Goal: Transaction & Acquisition: Download file/media

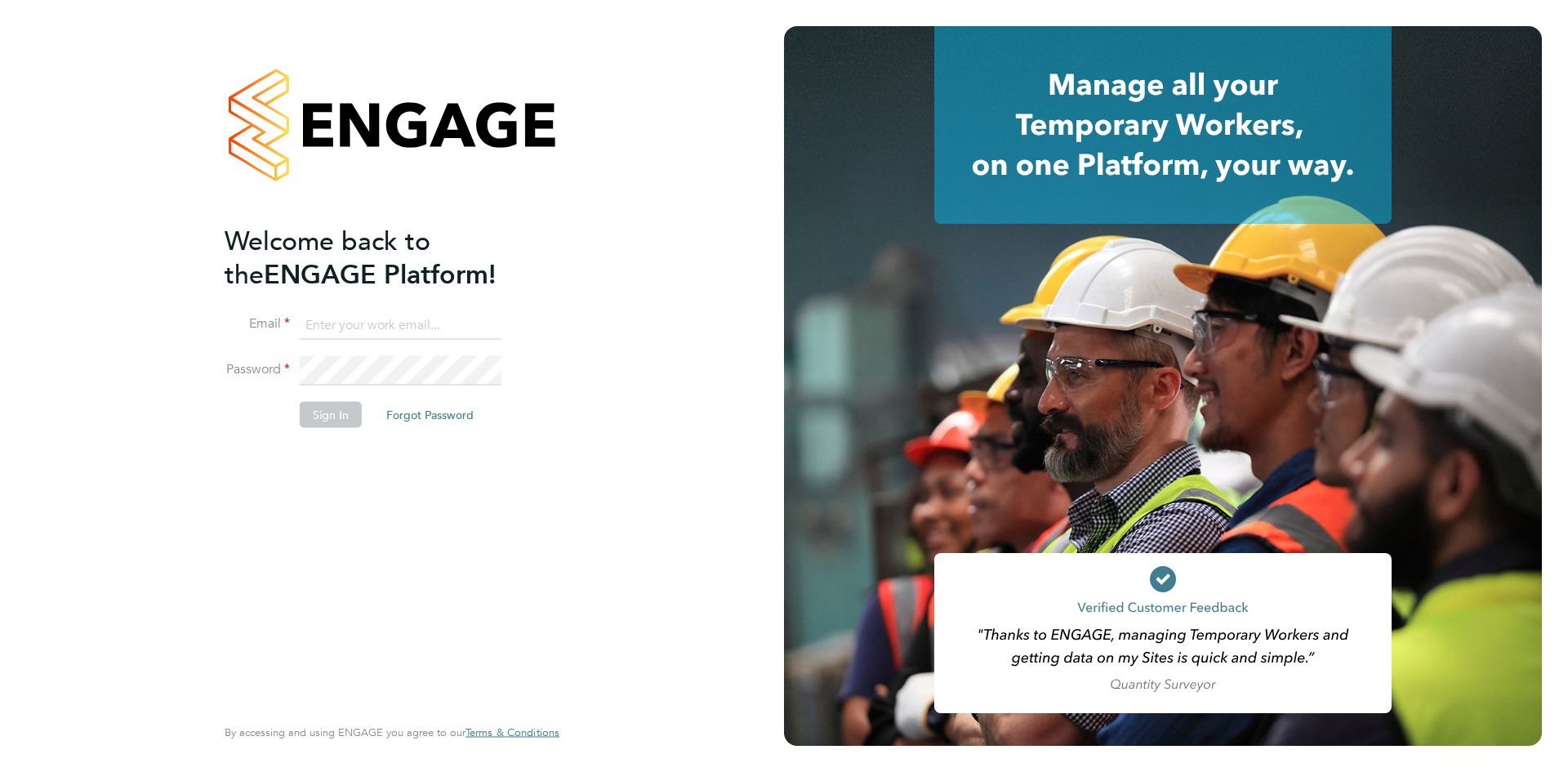
type input "[PERSON_NAME][EMAIL_ADDRESS][DOMAIN_NAME]"
click at [328, 409] on button "Sign In" at bounding box center [330, 414] width 62 height 26
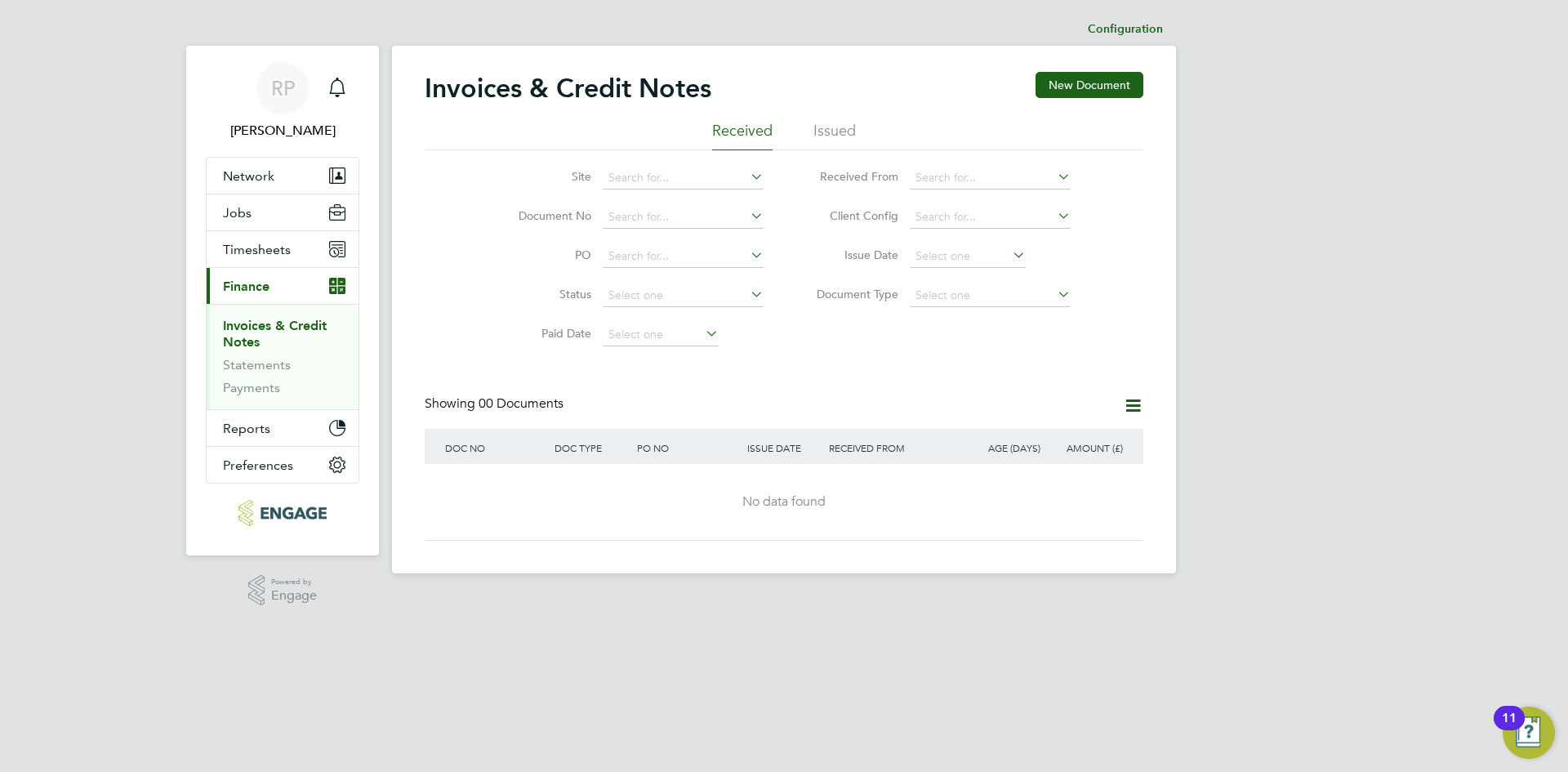
click at [818, 135] on li "Issued" at bounding box center [835, 136] width 43 height 30
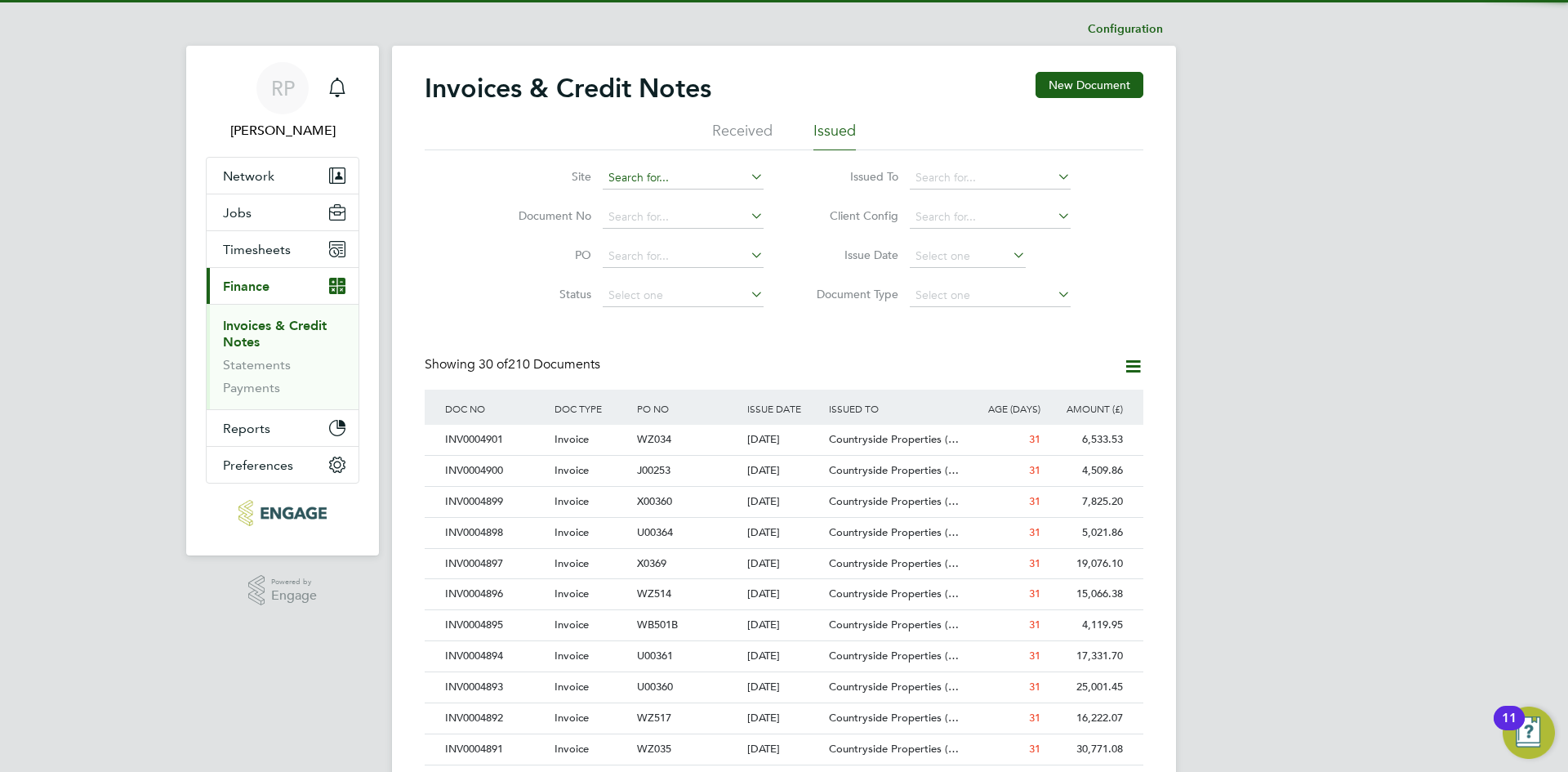
click at [671, 178] on input at bounding box center [684, 179] width 161 height 23
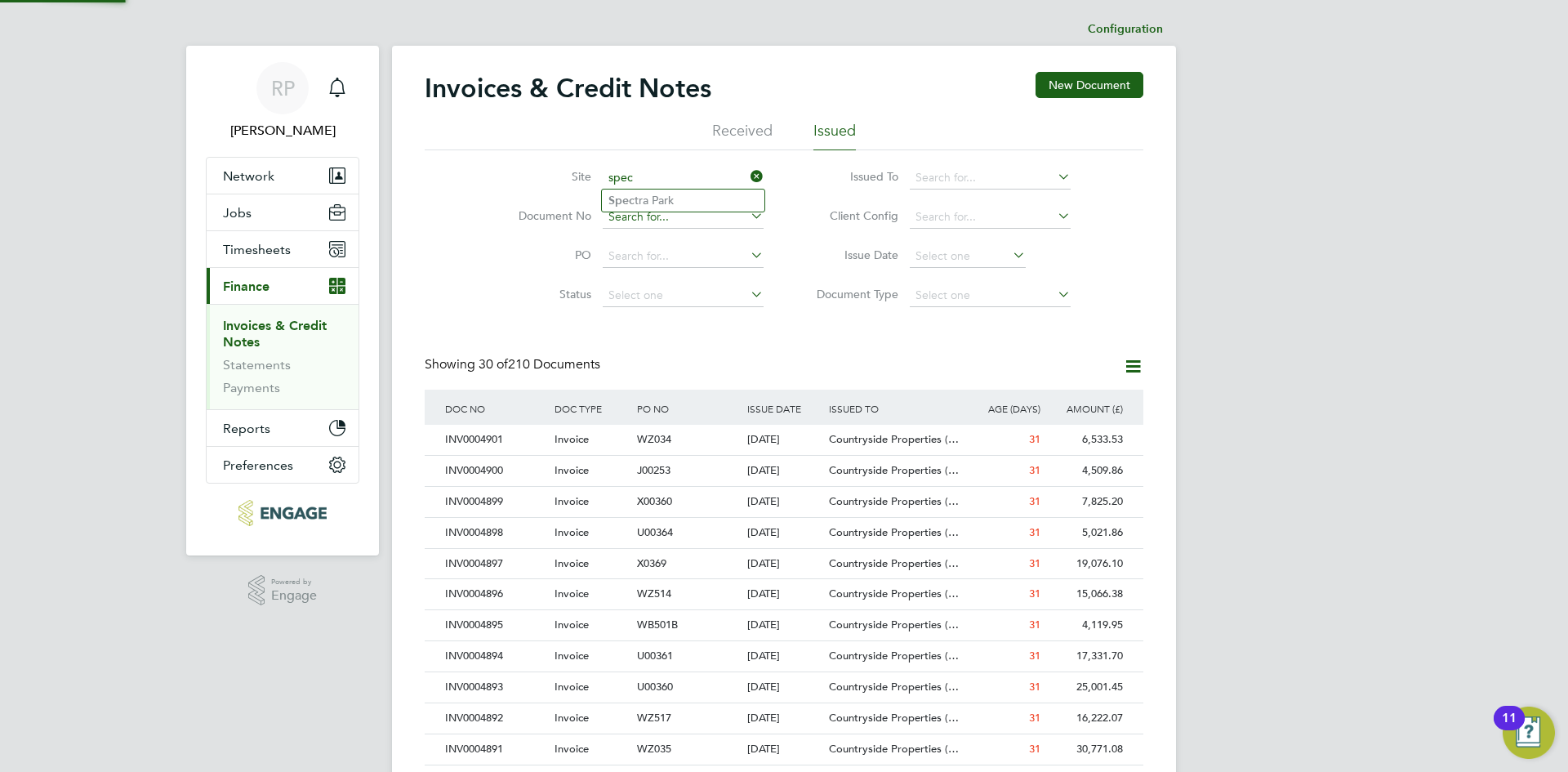
type input "spec"
click at [633, 218] on input at bounding box center [684, 217] width 161 height 23
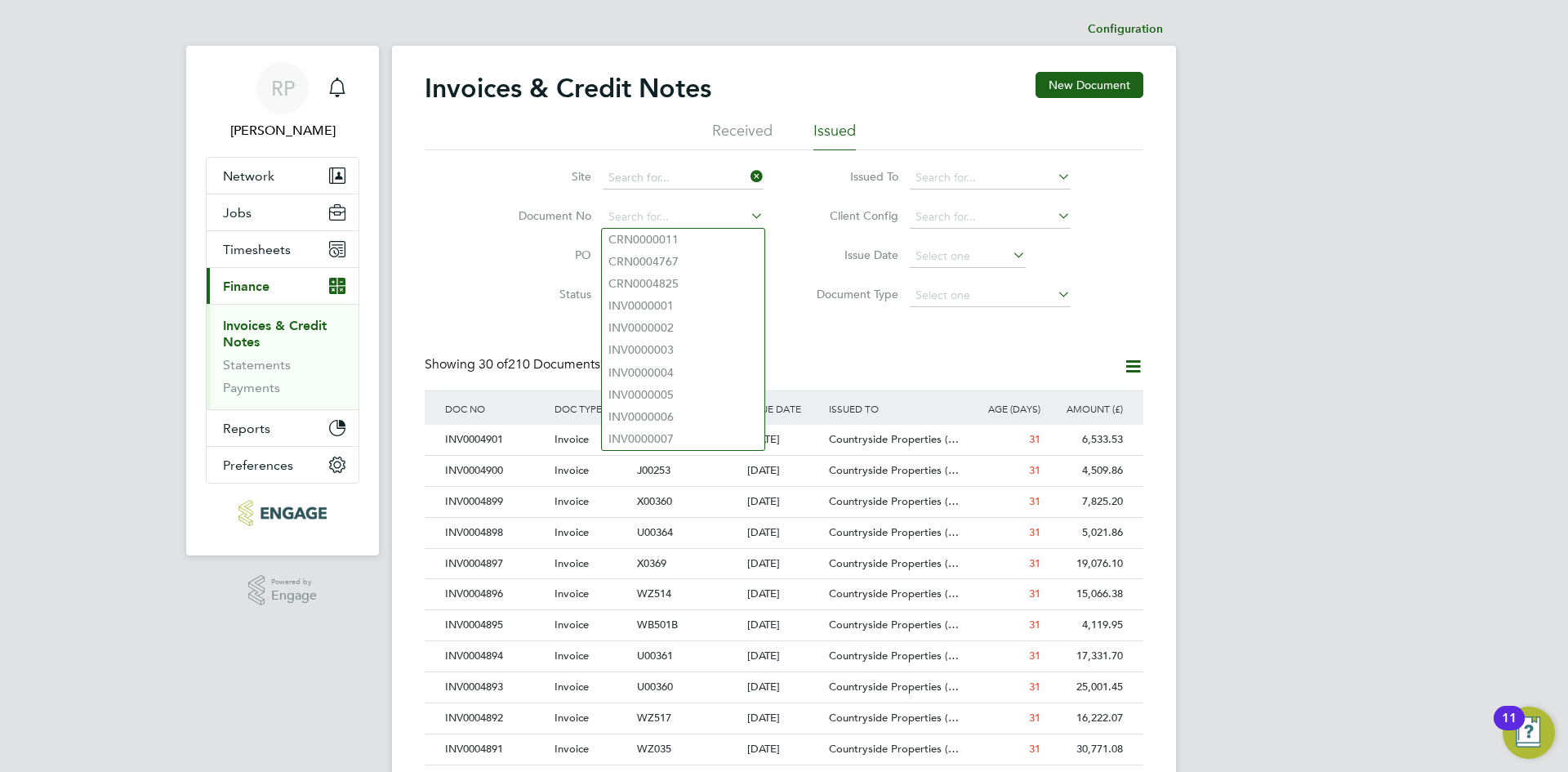
click at [629, 203] on li "Document No" at bounding box center [630, 217] width 307 height 40
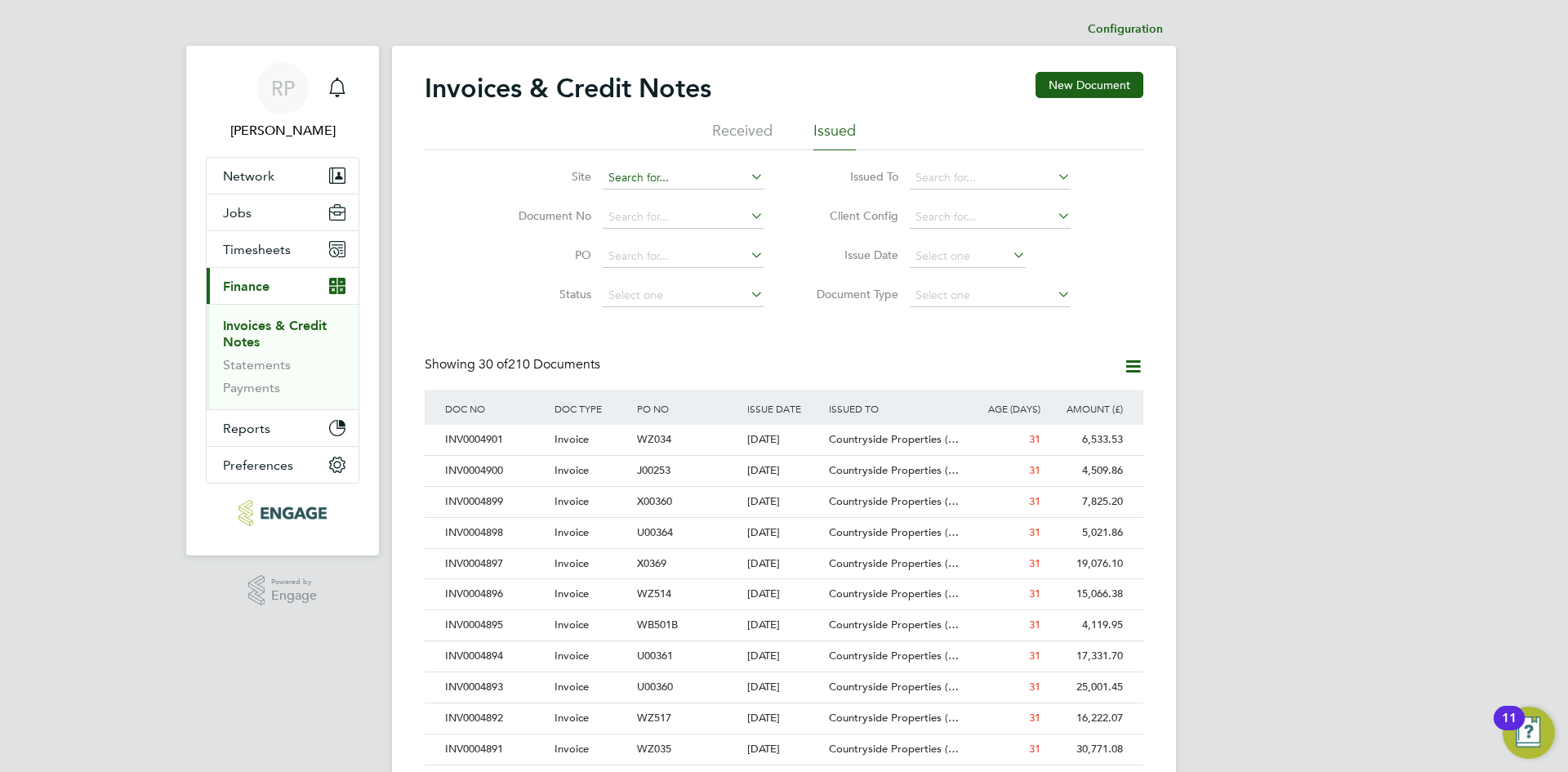
click at [638, 179] on input at bounding box center [684, 179] width 161 height 23
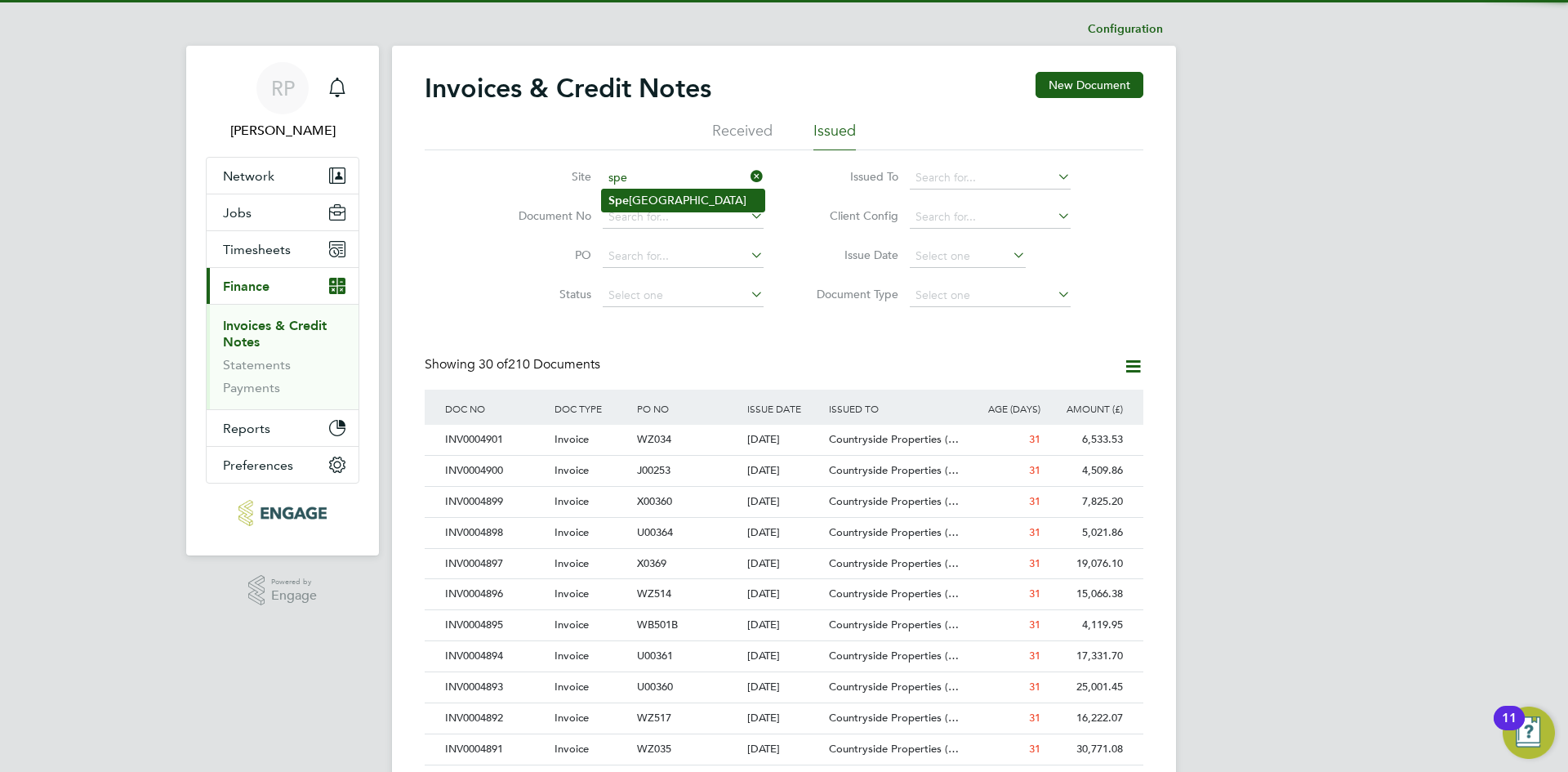
click at [621, 198] on b "Spe" at bounding box center [619, 200] width 21 height 14
type input "Spectra Park"
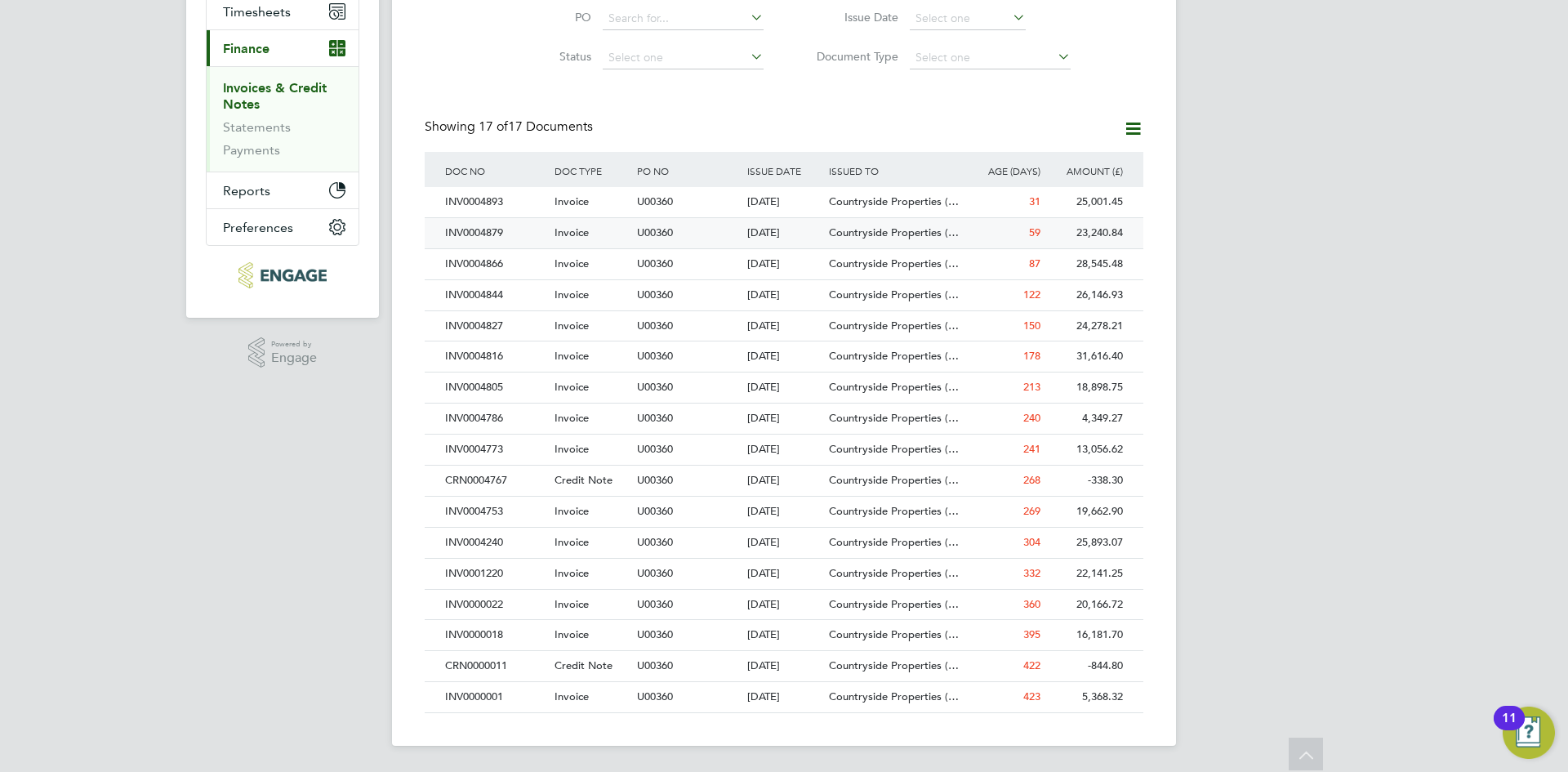
click at [550, 235] on div "INV0004879" at bounding box center [495, 233] width 109 height 30
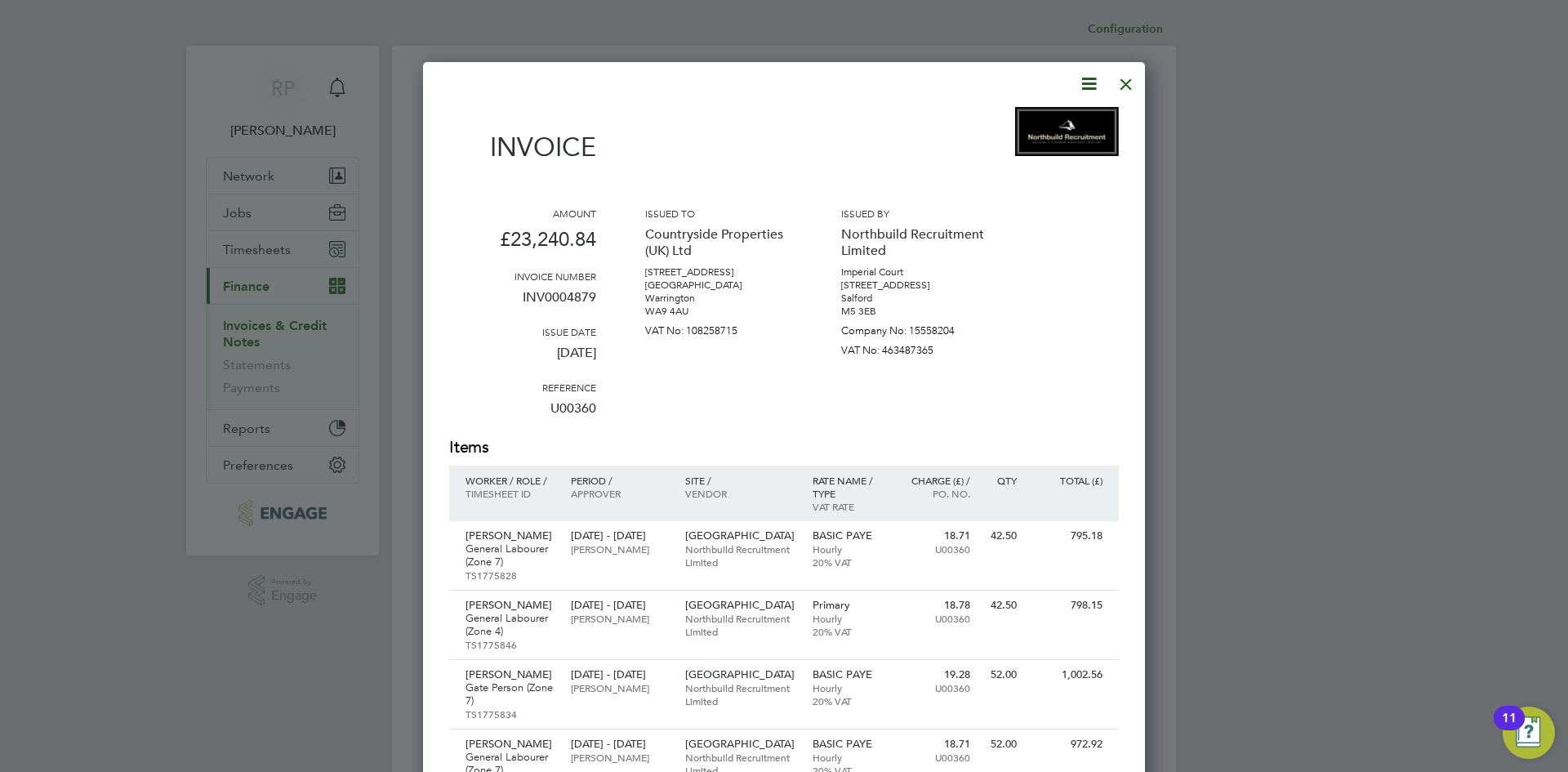
click at [1079, 83] on icon at bounding box center [1088, 83] width 21 height 21
click at [998, 128] on li "Download Invoice" at bounding box center [1039, 123] width 113 height 23
click at [483, 351] on p "04 Aug 2025" at bounding box center [522, 360] width 147 height 43
